Goal: Task Accomplishment & Management: Complete application form

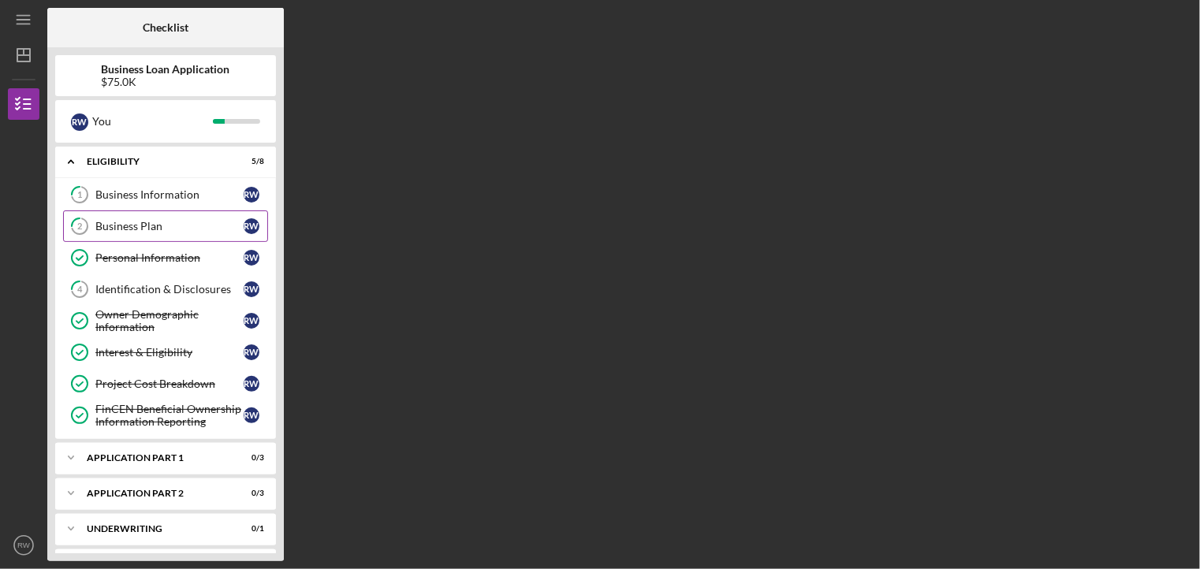
click at [169, 225] on div "Business Plan" at bounding box center [169, 226] width 148 height 13
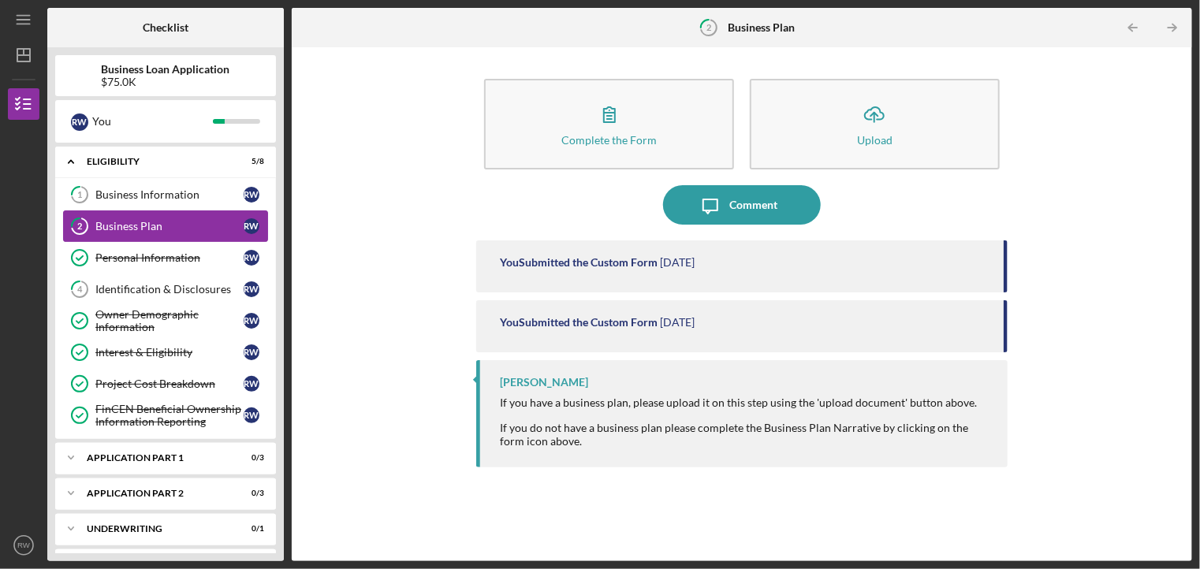
scroll to position [6, 0]
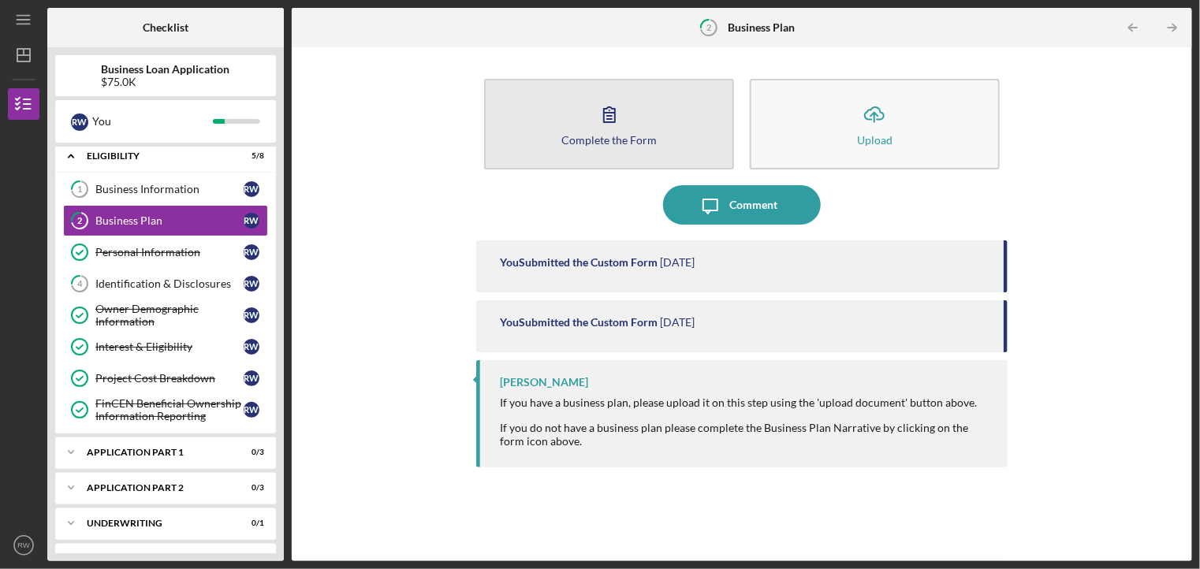
click at [612, 125] on icon "button" at bounding box center [609, 114] width 39 height 39
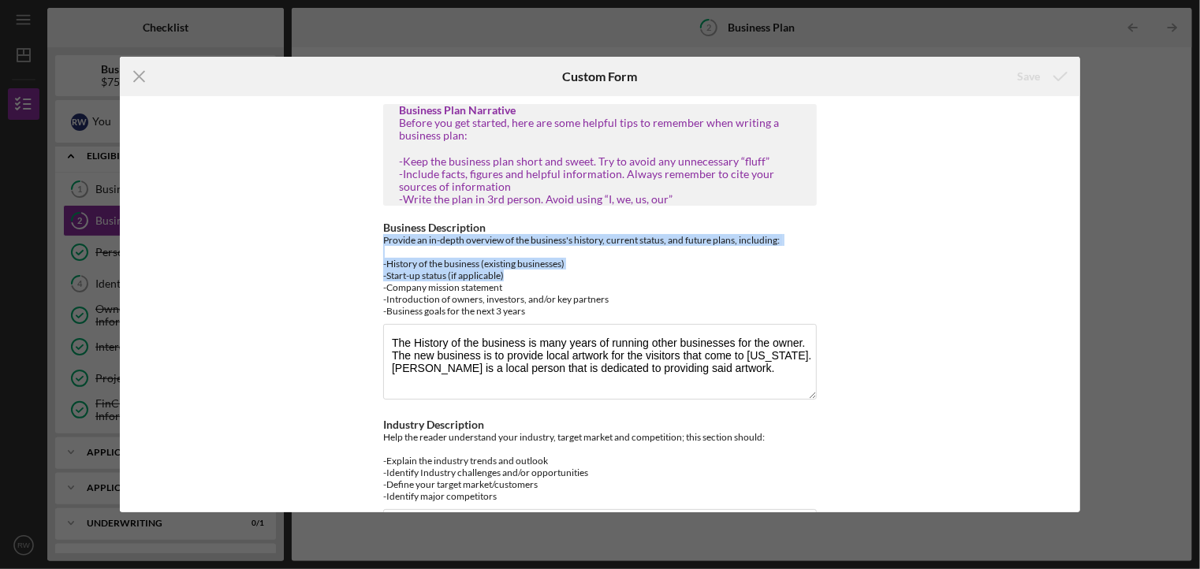
drag, startPoint x: 1080, startPoint y: 222, endPoint x: 1084, endPoint y: 277, distance: 54.6
click at [1084, 277] on div "Icon/Menu Close Custom Form Save Business Plan Narrative Before you get started…" at bounding box center [600, 284] width 1200 height 569
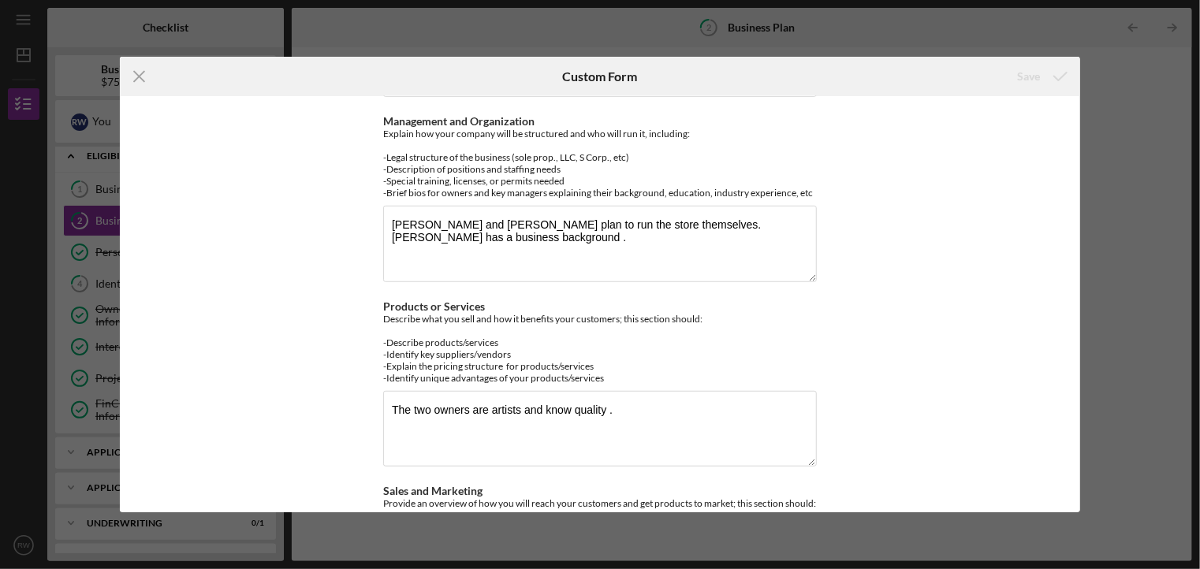
scroll to position [494, 0]
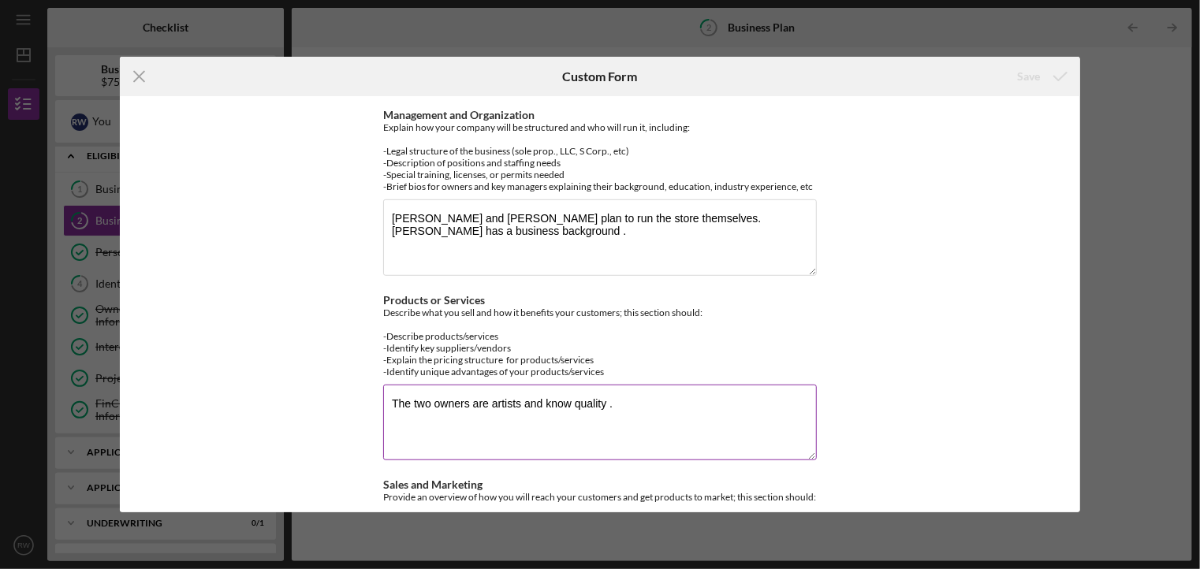
click at [618, 399] on textarea "The two owners are artists and know quality ." at bounding box center [599, 423] width 433 height 76
click at [619, 399] on textarea "The two owners are artists and know quality . The prices of the ha" at bounding box center [599, 423] width 433 height 76
click at [631, 404] on textarea "The two owners are artists and know quality . Tnd made goodhe prices of the ha" at bounding box center [599, 423] width 433 height 76
click at [731, 403] on textarea "The two owners are artists and know quality . The hand made goodhe prices of th…" at bounding box center [599, 423] width 433 height 76
click at [804, 403] on textarea "The two owners are artists and know quality . The hand made goods prices of the…" at bounding box center [599, 423] width 433 height 76
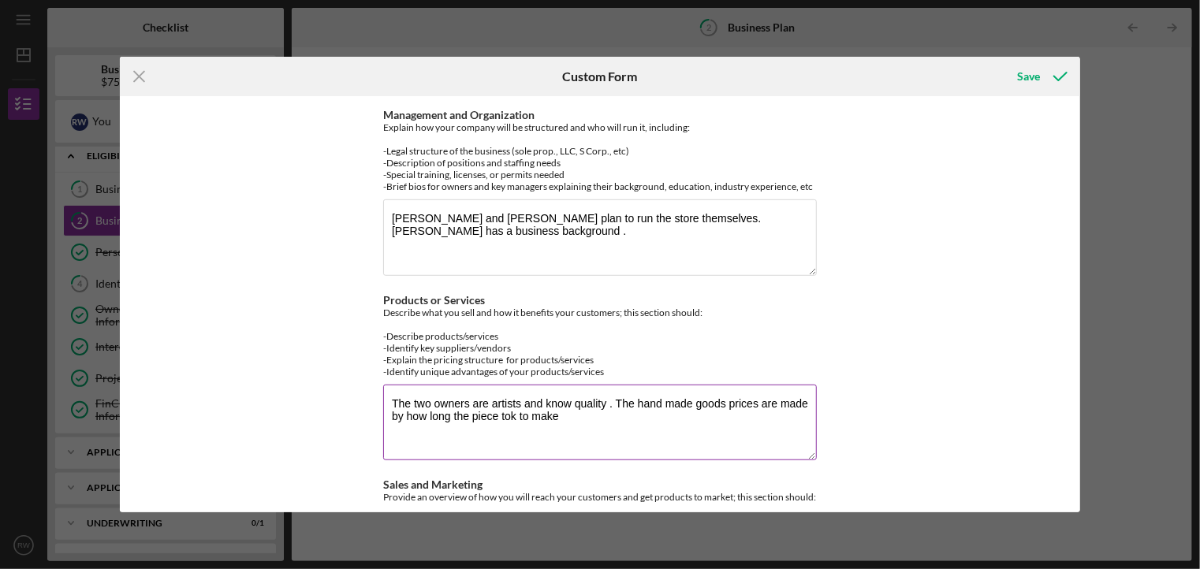
click at [506, 413] on textarea "The two owners are artists and know quality . The hand made goods prices are ma…" at bounding box center [599, 423] width 433 height 76
click at [563, 415] on textarea "The two owners are artists and know quality . The hand made goods prices are ma…" at bounding box center [599, 423] width 433 height 76
type textarea "The two owners are artists and know quality . The hand made goods prices are ma…"
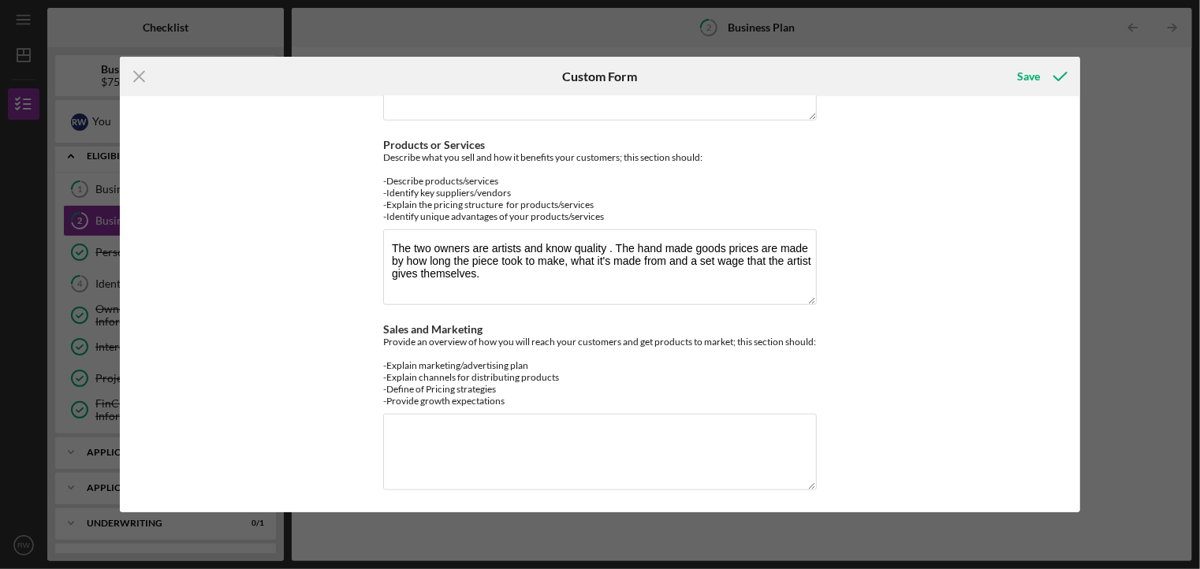
scroll to position [654, 0]
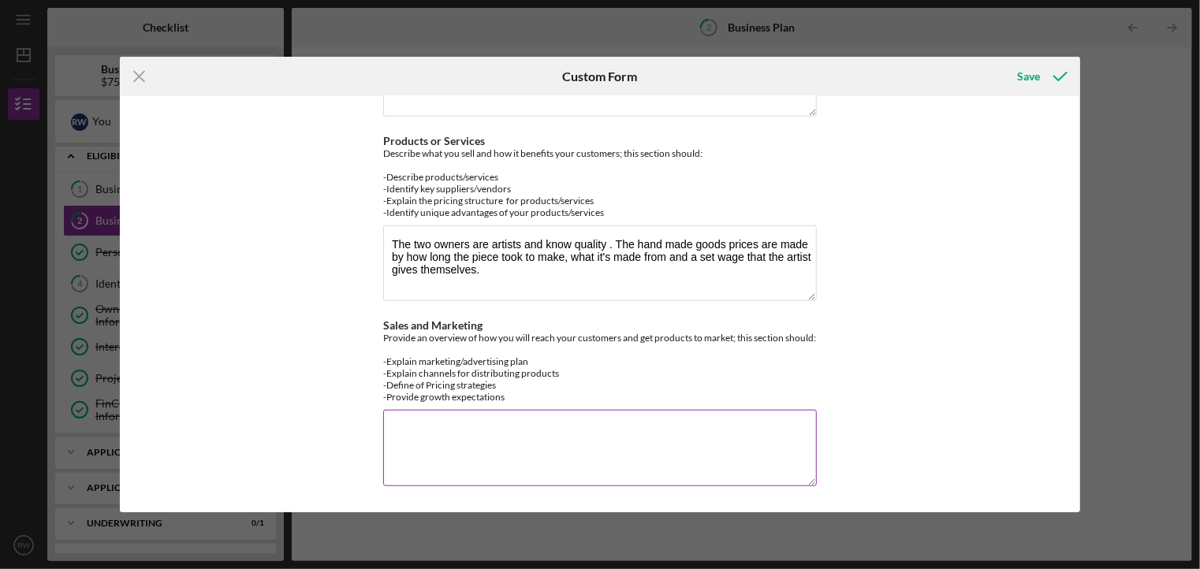
click at [400, 435] on textarea "Sales and Marketing" at bounding box center [599, 448] width 433 height 76
type textarea "s"
click at [400, 435] on textarea "Sales and Marketing" at bounding box center [599, 448] width 433 height 76
click at [400, 438] on textarea "Sales and Marketing" at bounding box center [599, 448] width 433 height 76
click at [400, 440] on textarea "Sales and Marketing" at bounding box center [599, 448] width 433 height 76
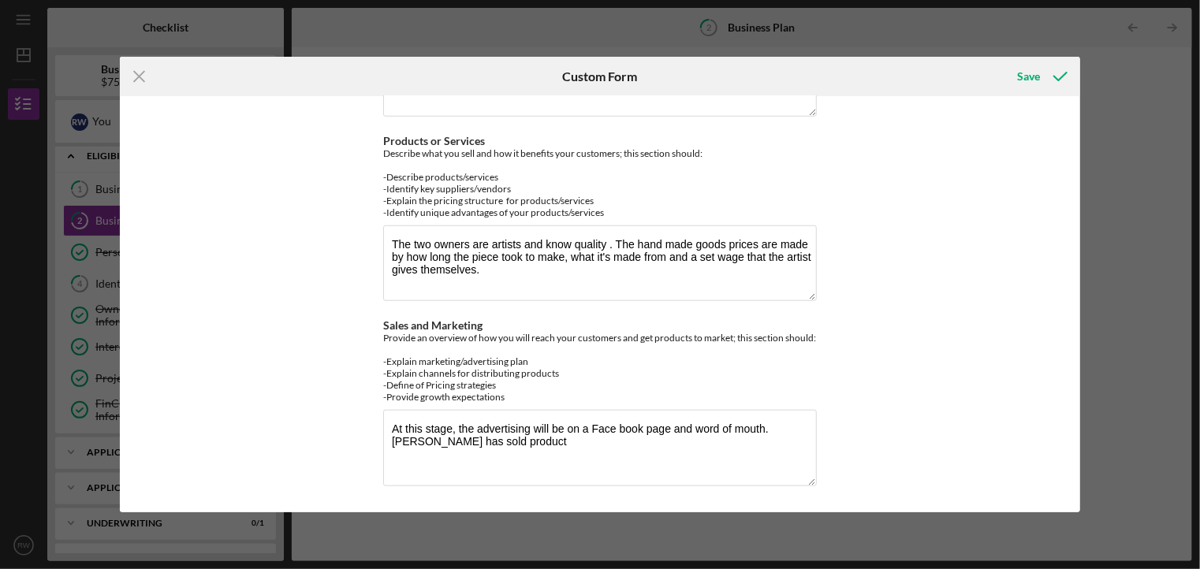
click at [370, 489] on div "Business Plan Narrative Before you get started, here are some helpful tips to r…" at bounding box center [600, 304] width 960 height 416
click at [370, 496] on div "Business Plan Narrative Before you get started, here are some helpful tips to r…" at bounding box center [600, 304] width 960 height 416
click at [533, 452] on textarea "At this stage, the advertising will be on a Face book page and word of mouth. […" at bounding box center [599, 448] width 433 height 76
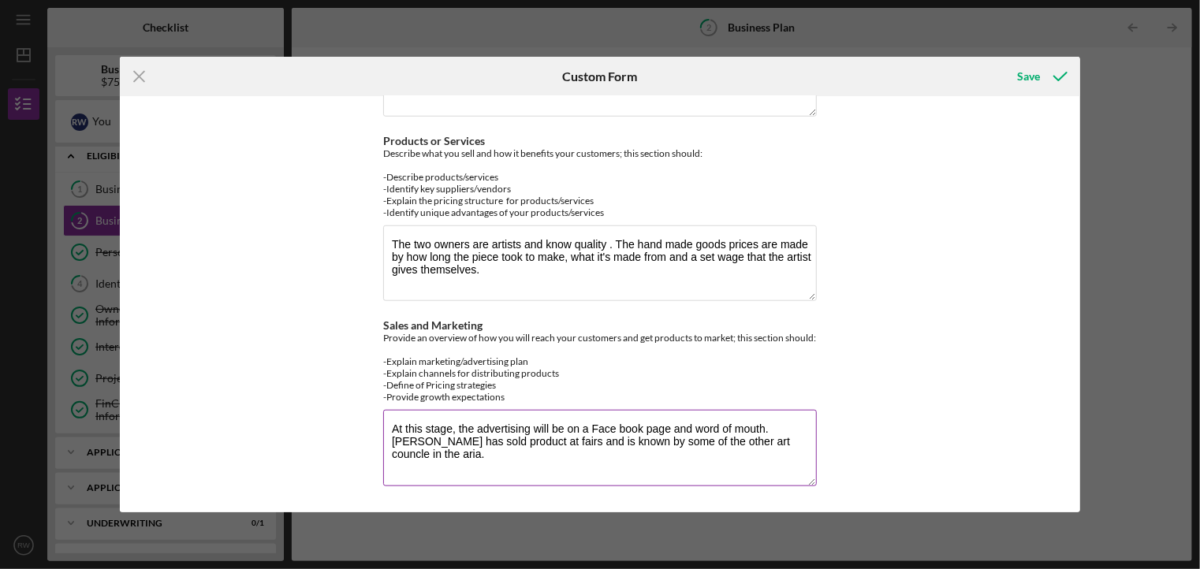
click at [779, 453] on textarea "At this stage, the advertising will be on a Face book page and word of mouth. […" at bounding box center [599, 448] width 433 height 76
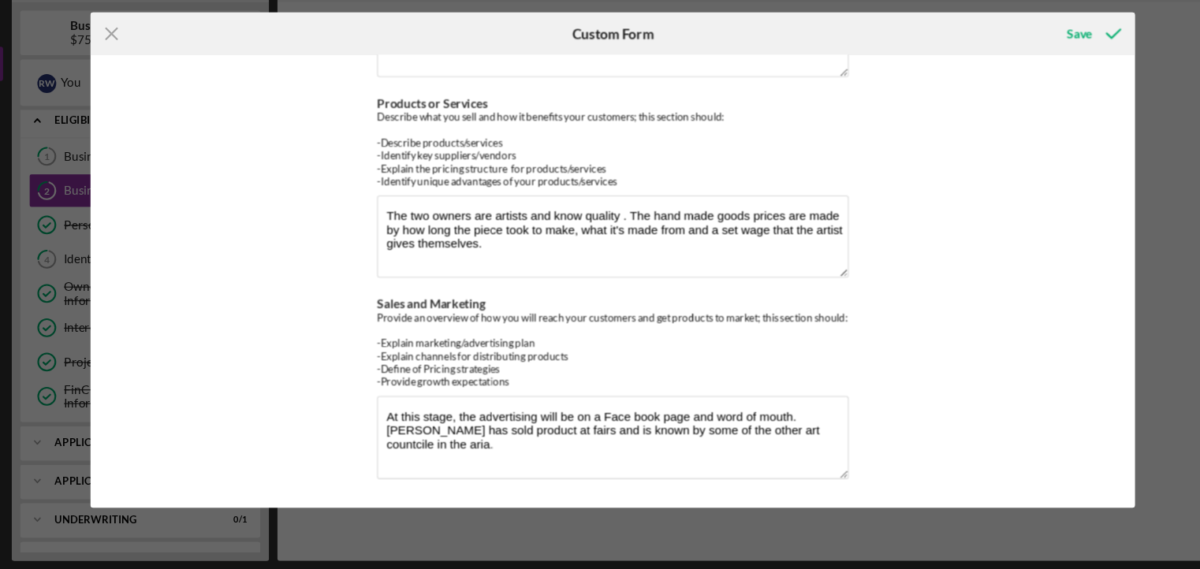
click at [451, 529] on div "Icon/Menu Close Custom Form Save Business Plan Narrative Before you get started…" at bounding box center [600, 284] width 1200 height 569
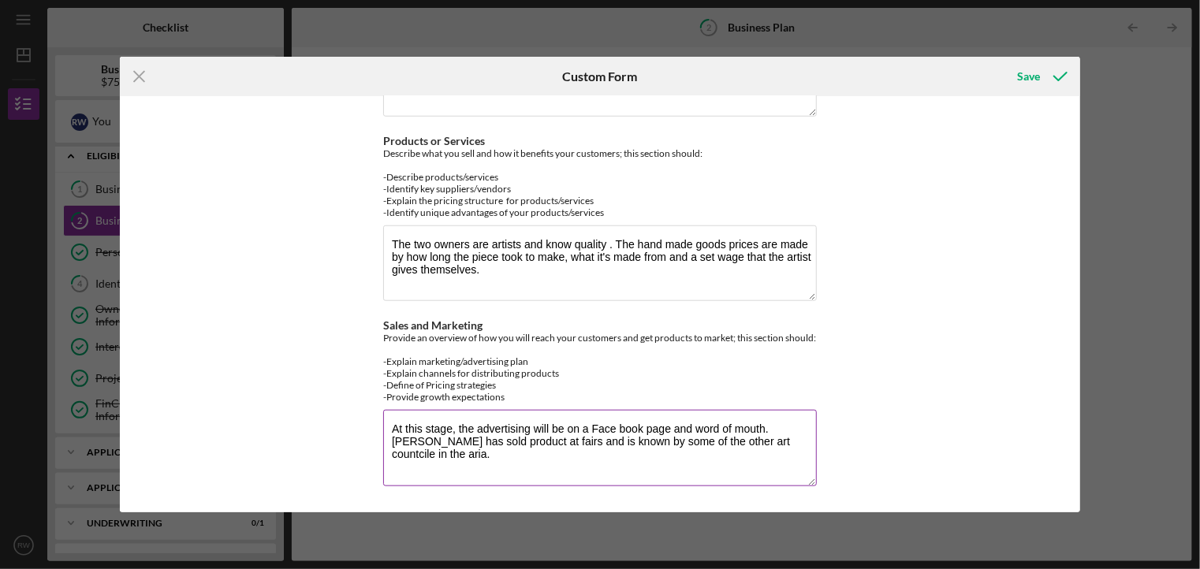
click at [428, 469] on textarea "At this stage, the advertising will be on a Face book page and word of mouth. […" at bounding box center [599, 448] width 433 height 76
click at [792, 448] on textarea "At this stage, the advertising will be on a Face book page and word of mouth. […" at bounding box center [599, 448] width 433 height 76
click at [389, 467] on textarea "At this stage, the advertising will be on a Face book page and word of mouth. […" at bounding box center [599, 448] width 433 height 76
click at [810, 451] on textarea "At this stage, the advertising will be on a Face book page and word of mouth. […" at bounding box center [599, 448] width 433 height 76
click at [554, 463] on textarea "At this stage, the advertising will be on a Face book page and word of mouth. […" at bounding box center [599, 448] width 433 height 76
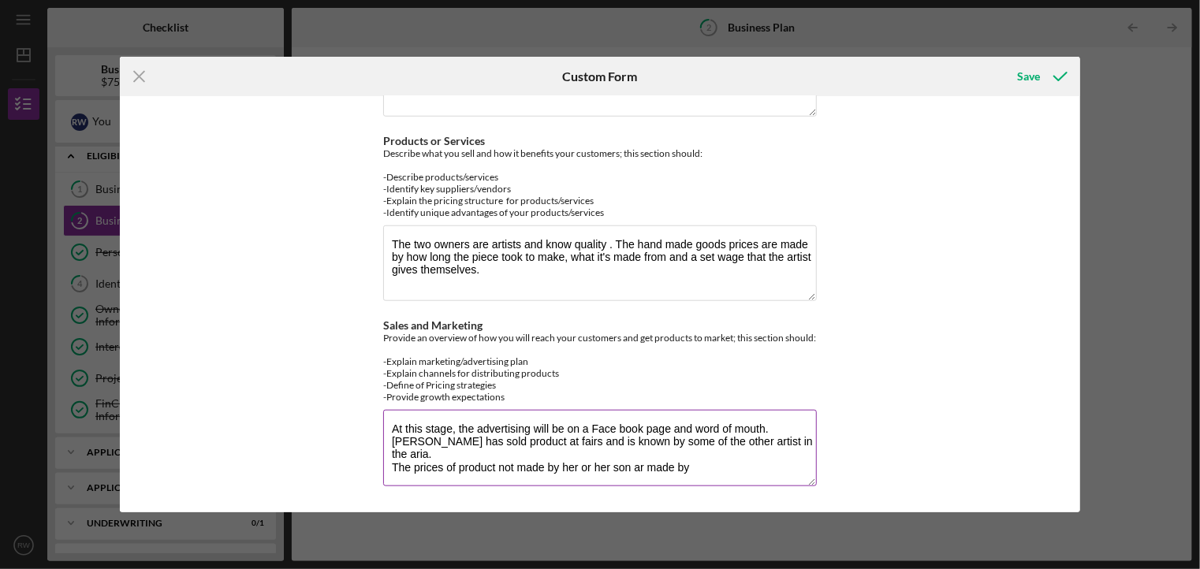
click at [639, 467] on textarea "At this stage, the advertising will be on a Face book page and word of mouth. […" at bounding box center [599, 448] width 433 height 76
click at [634, 516] on div "Icon/Menu Close Custom Form Save Business Plan Narrative Before you get started…" at bounding box center [600, 284] width 1200 height 569
click at [642, 462] on textarea "At this stage, the advertising will be on a Face book page and word of mouth. […" at bounding box center [599, 448] width 433 height 76
click at [697, 464] on textarea "At this stage, the advertising will be on a Face book page and word of mouth. […" at bounding box center [599, 448] width 433 height 76
click at [573, 478] on textarea "At this stage, the advertising will be on a Face book page and word of mouth. […" at bounding box center [599, 448] width 433 height 76
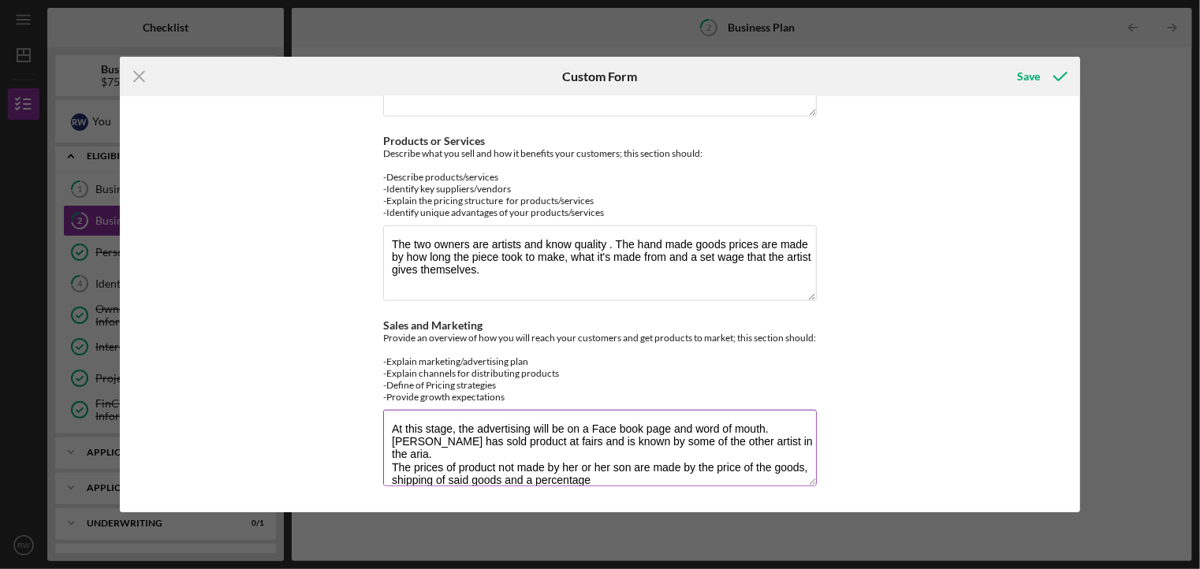
click at [590, 482] on textarea "At this stage, the advertising will be on a Face book page and word of mouth. […" at bounding box center [599, 448] width 433 height 76
type textarea "At this stage, the advertising will be on a Face book page and word of mouth. […"
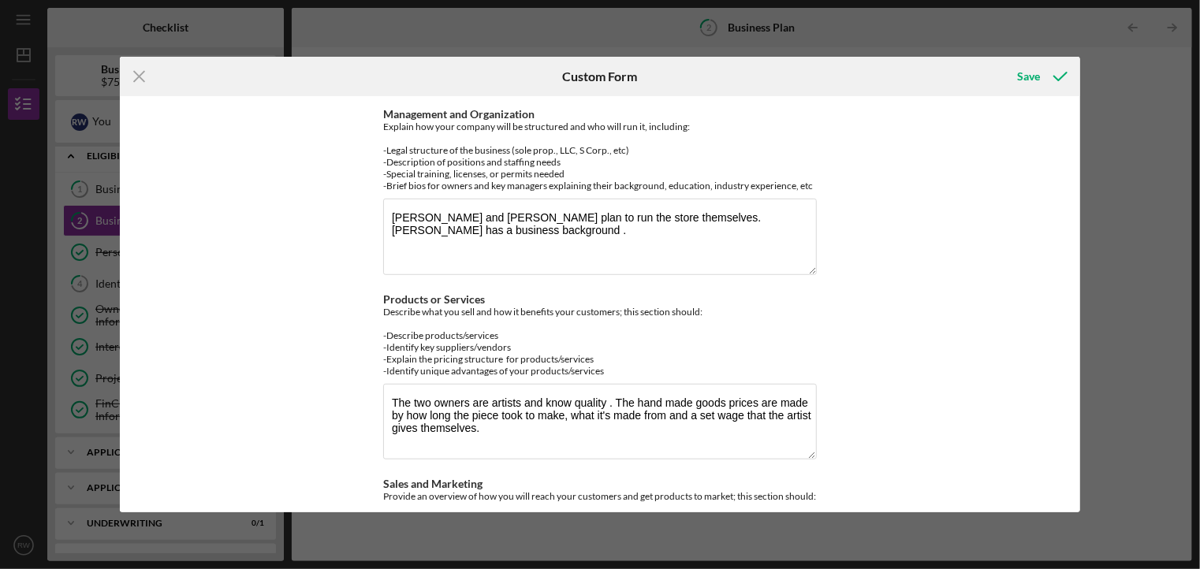
scroll to position [493, 0]
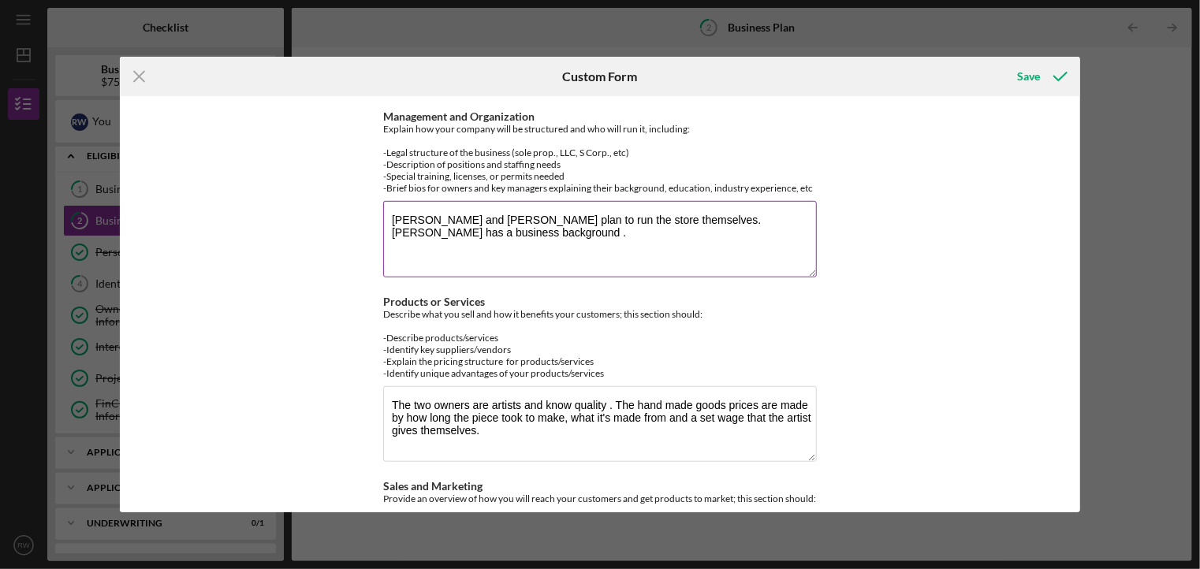
click at [462, 232] on textarea "[PERSON_NAME] and [PERSON_NAME] plan to run the store themselves. [PERSON_NAME]…" at bounding box center [599, 239] width 433 height 76
click at [521, 230] on textarea "[PERSON_NAME] and [PERSON_NAME] plan to run the store themselves. [PERSON_NAME]…" at bounding box center [599, 239] width 433 height 76
click at [634, 232] on textarea "[PERSON_NAME] and [PERSON_NAME] plan to run the store themselves. [PERSON_NAME]…" at bounding box center [599, 239] width 433 height 76
type textarea "[PERSON_NAME] and [PERSON_NAME] plan to run the store themselves. [PERSON_NAME]…"
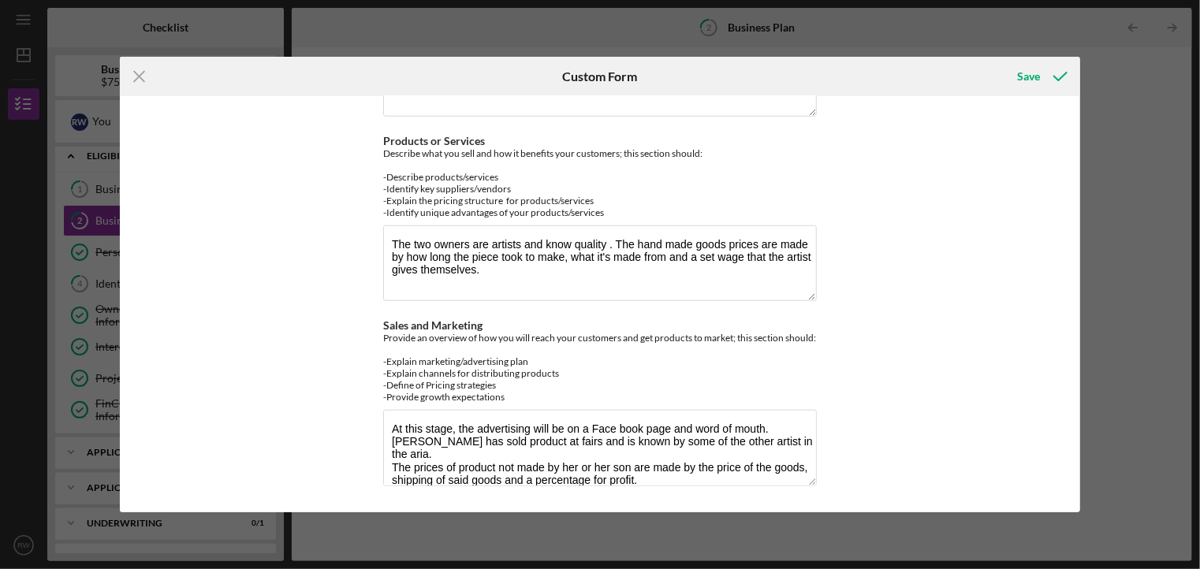
scroll to position [664, 0]
click at [1035, 79] on div "Save" at bounding box center [1028, 77] width 23 height 32
